Goal: Task Accomplishment & Management: Use online tool/utility

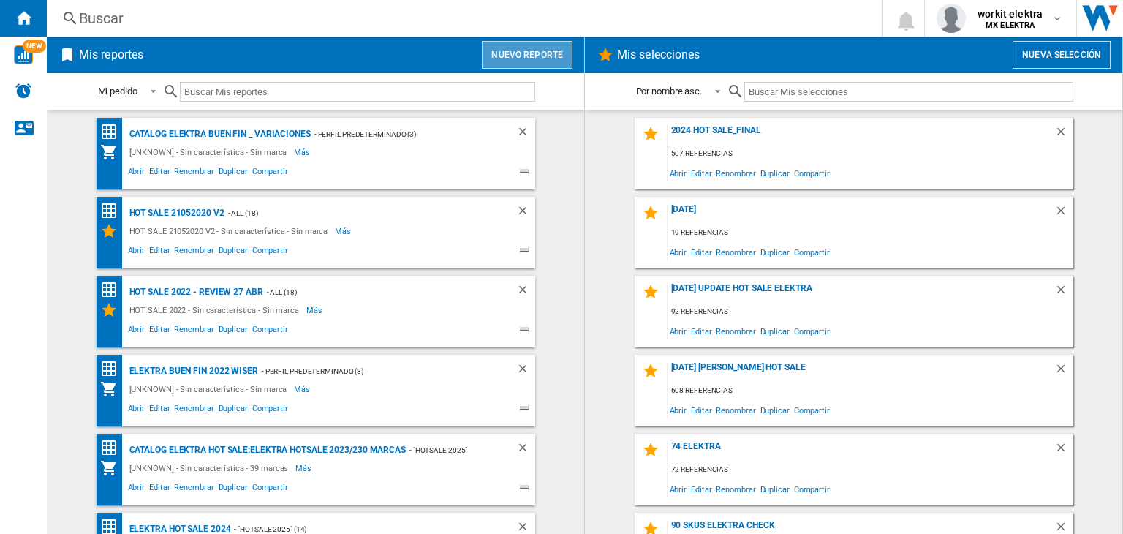
click at [549, 50] on button "Nuevo reporte" at bounding box center [527, 55] width 91 height 28
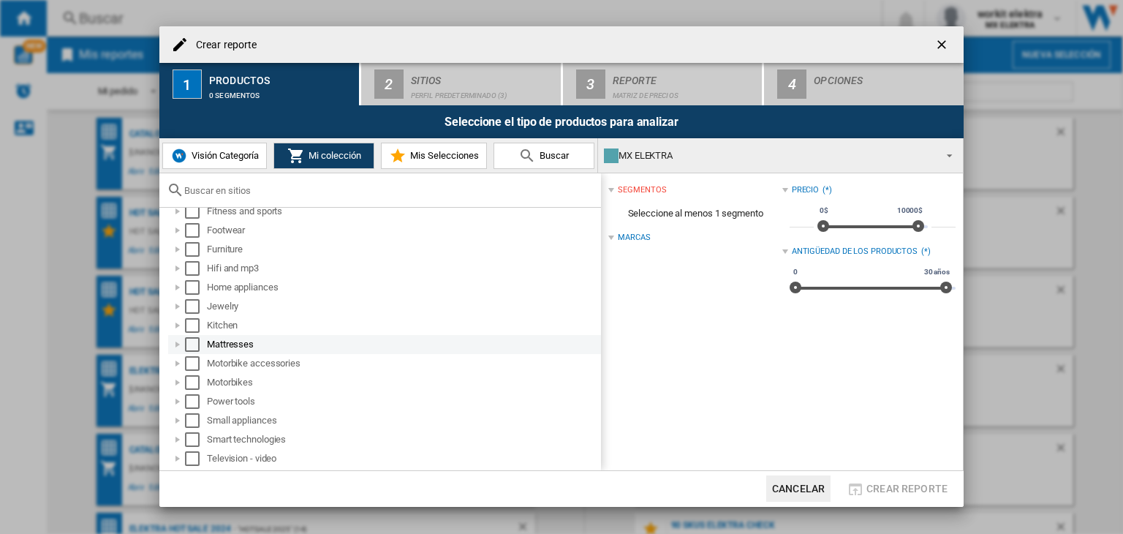
scroll to position [219, 0]
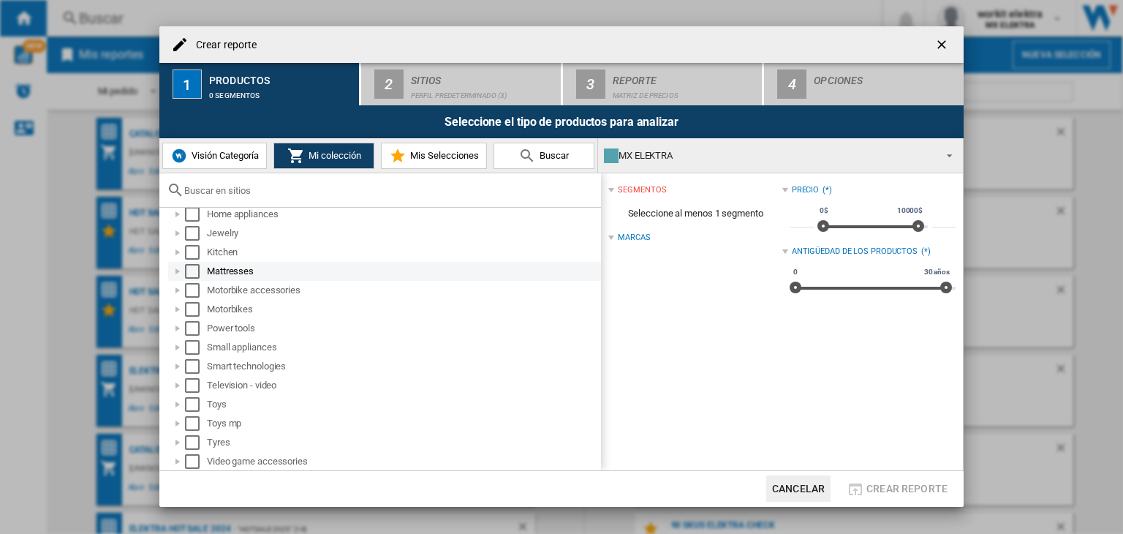
click at [193, 273] on div "Select" at bounding box center [192, 271] width 15 height 15
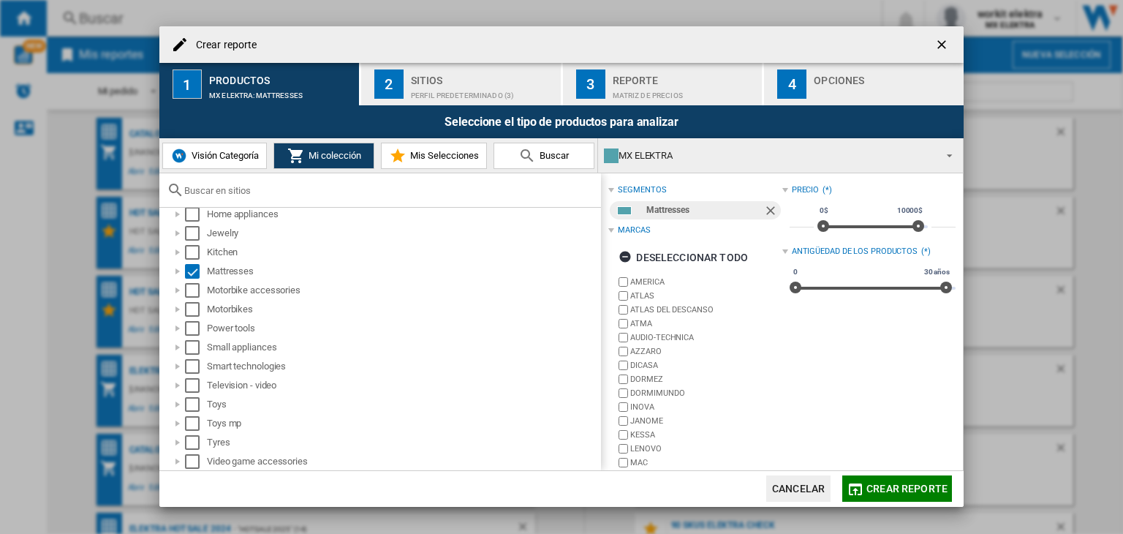
click at [914, 485] on span "Crear reporte" at bounding box center [907, 489] width 81 height 12
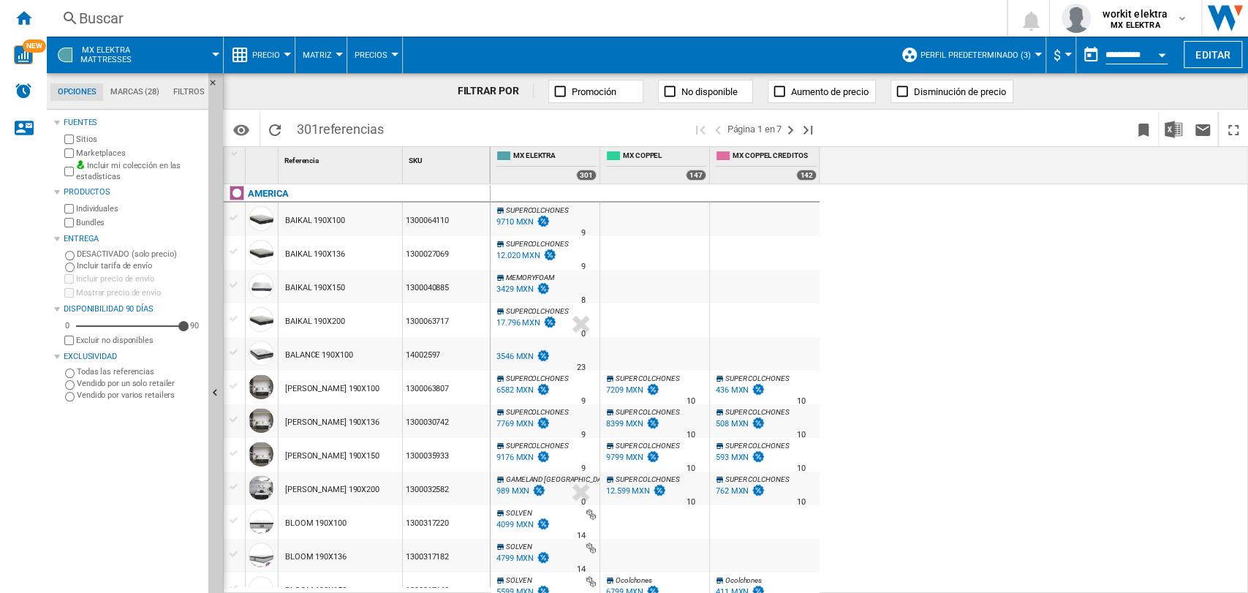
click at [518, 320] on div "17.796 MXN" at bounding box center [519, 323] width 44 height 10
click at [788, 129] on ng-md-icon "Página siguiente" at bounding box center [791, 130] width 18 height 18
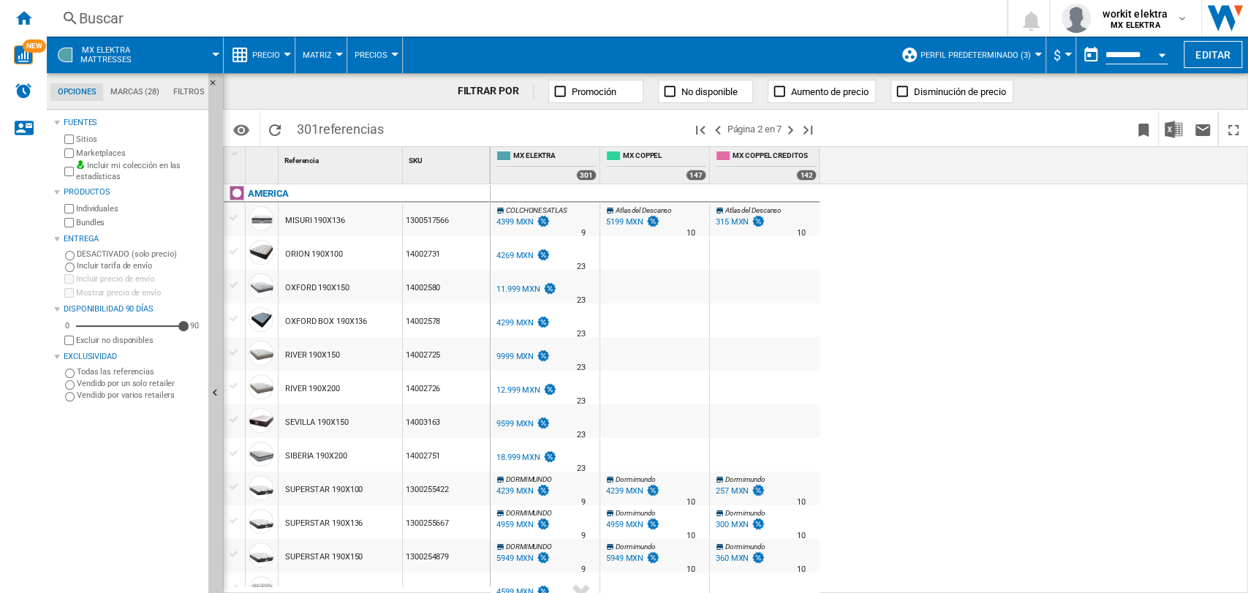
click at [896, 366] on div "COLCHONESATLAS 0.0 % 4399 MXN % N/A 9 [GEOGRAPHIC_DATA] Atlas del Descanso" at bounding box center [870, 389] width 758 height 410
